Goal: Information Seeking & Learning: Learn about a topic

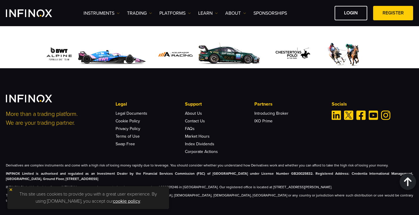
click at [10, 188] on img at bounding box center [11, 189] width 4 height 4
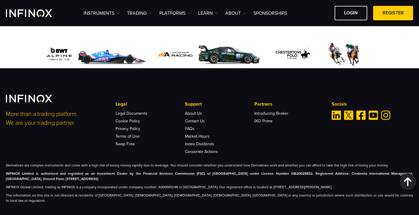
click at [63, 184] on p "INFINOX Global Limited, trading as INFINOX is a company incorporated under comp…" at bounding box center [209, 186] width 407 height 5
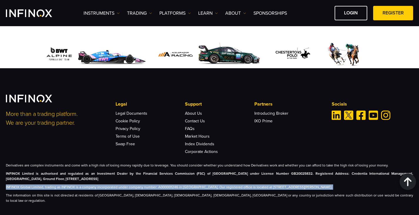
click at [63, 184] on p "INFINOX Global Limited, trading as INFINOX is a company incorporated under comp…" at bounding box center [209, 186] width 407 height 5
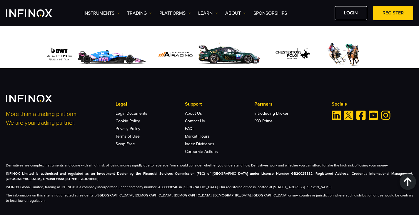
click at [205, 197] on div "More than a trading platform. We are your trading partner. Legal Legal Document…" at bounding box center [209, 141] width 419 height 147
click at [22, 184] on p "INFINOX Global Limited, trading as INFINOX is a company incorporated under comp…" at bounding box center [209, 186] width 407 height 5
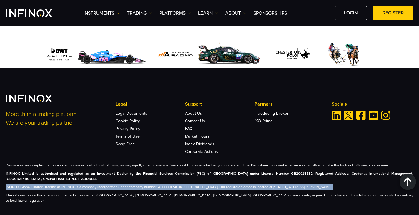
copy div "INFINOX Global Limited, trading as INFINOX is a company incorporated under comp…"
